Goal: Task Accomplishment & Management: Complete application form

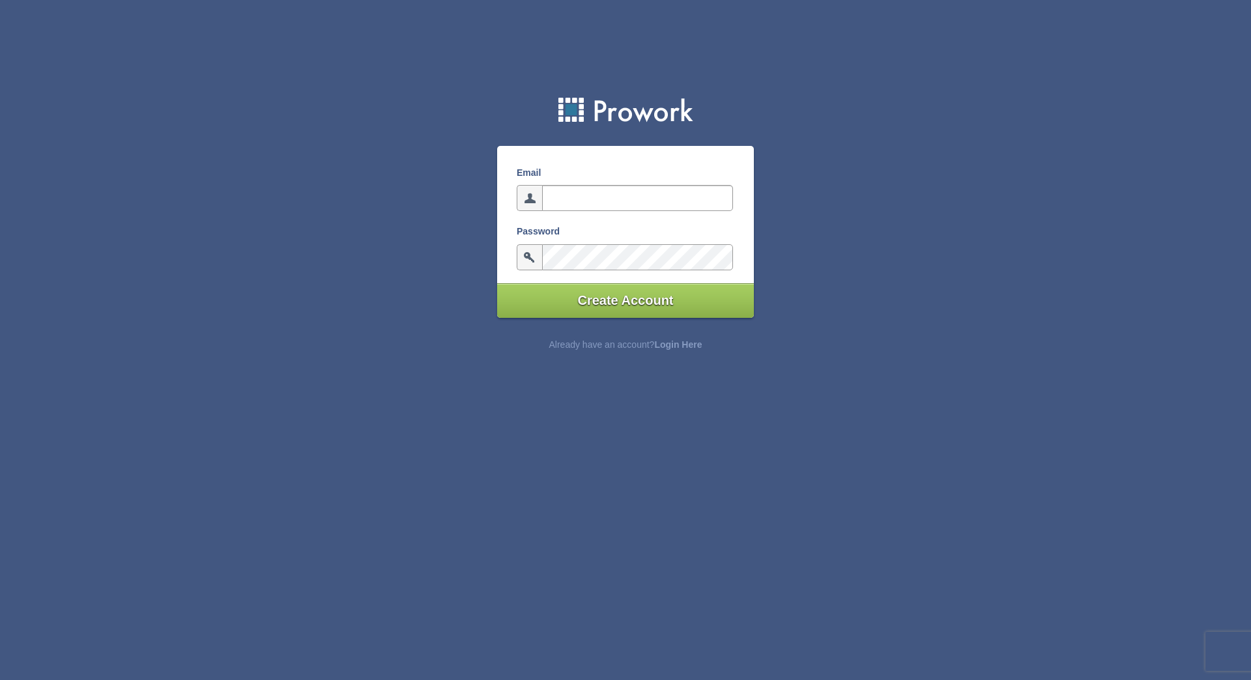
type input "prateeks096@gmail.com"
click at [656, 299] on input "Create Account" at bounding box center [625, 301] width 257 height 35
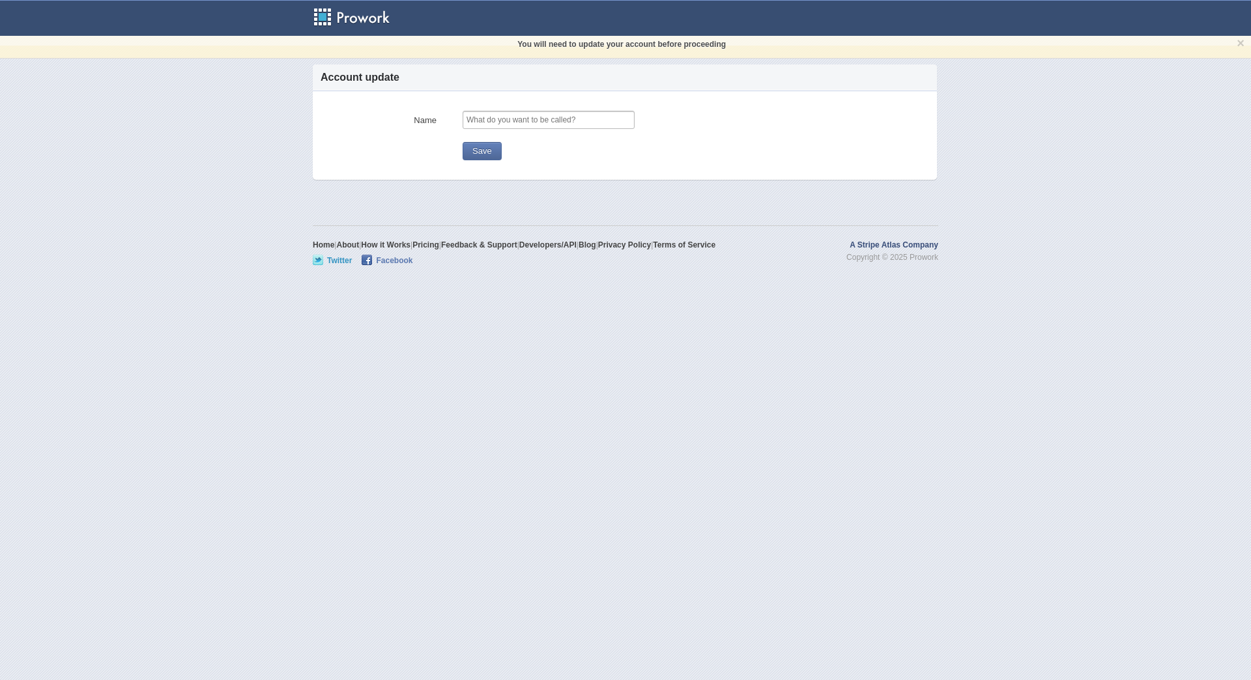
click at [531, 122] on input "text" at bounding box center [549, 120] width 172 height 18
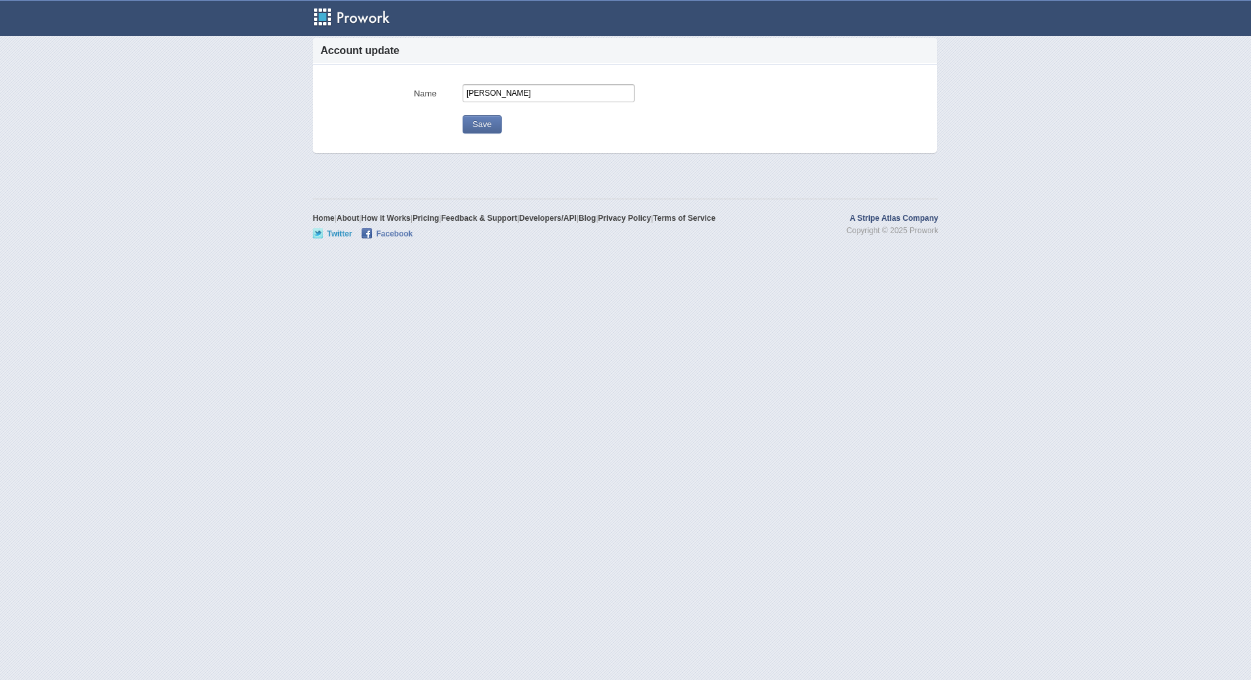
type input "[PERSON_NAME]"
click at [489, 124] on button "Save" at bounding box center [482, 124] width 39 height 18
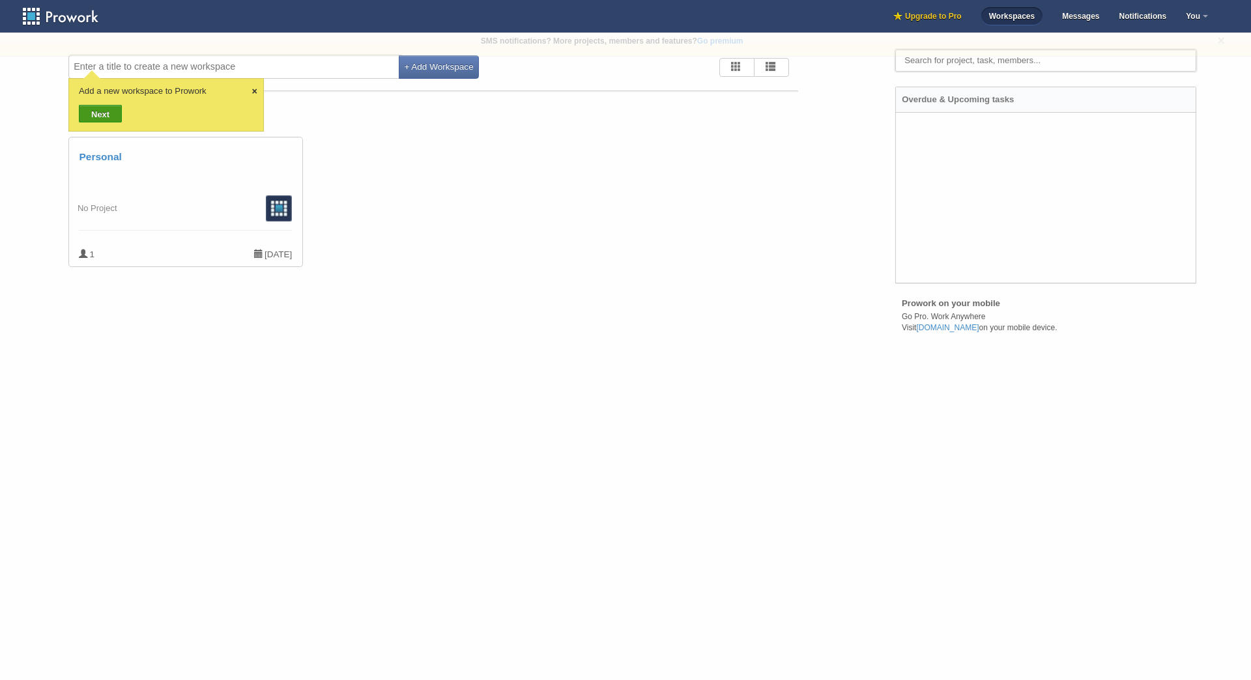
click at [451, 70] on button "+ Add Workspace" at bounding box center [439, 66] width 80 height 23
click at [242, 166] on div "No Project" at bounding box center [185, 179] width 213 height 35
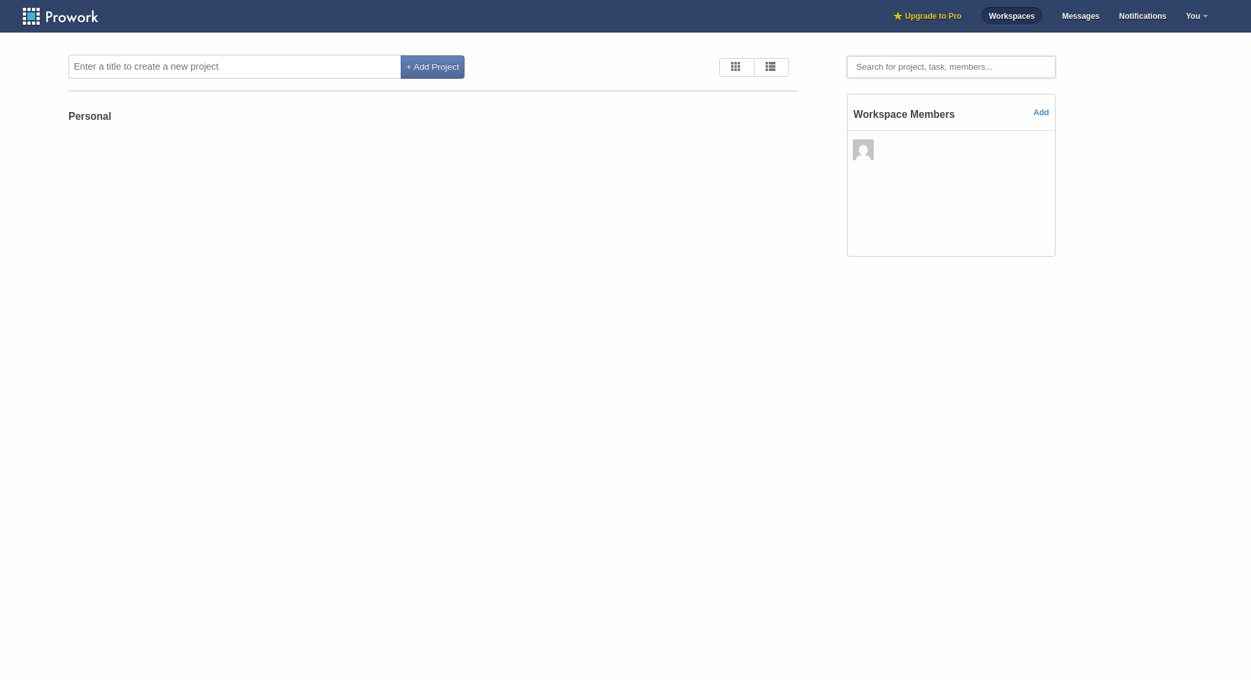
click at [382, 174] on body "Toggle navigation Upgrade to Pro Workspaces Messages Notifications You Settings…" at bounding box center [625, 340] width 1251 height 680
click at [348, 70] on input "text" at bounding box center [235, 67] width 335 height 24
click at [1045, 109] on link "Add" at bounding box center [1042, 113] width 16 height 9
click at [963, 151] on input "text" at bounding box center [930, 150] width 156 height 16
click at [1048, 113] on link "Add" at bounding box center [1042, 113] width 16 height 9
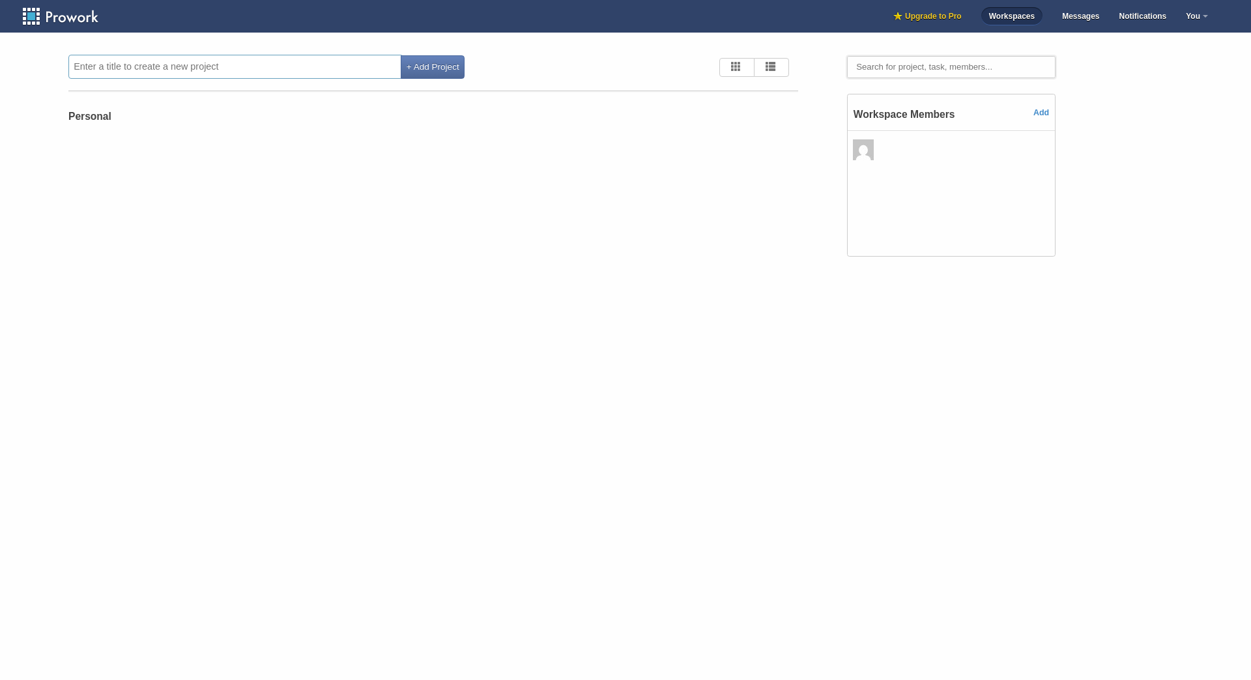
click at [304, 64] on input "text" at bounding box center [235, 67] width 335 height 24
